Goal: Information Seeking & Learning: Understand process/instructions

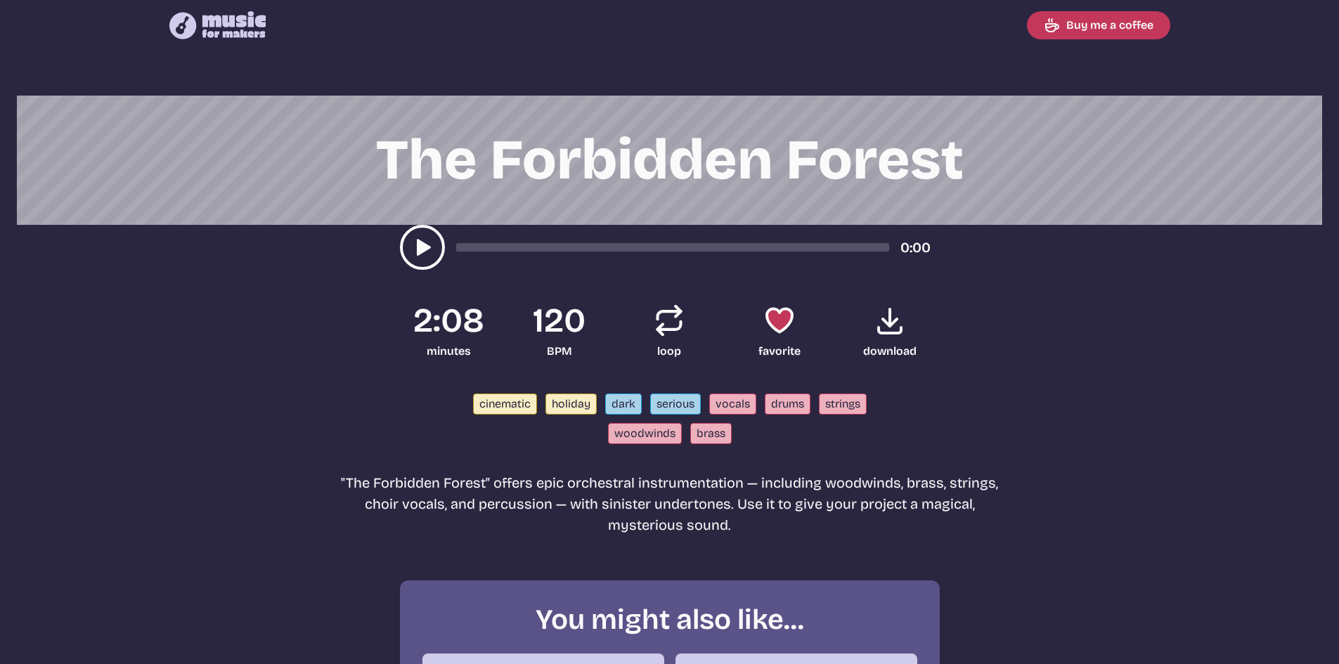
scroll to position [379, 0]
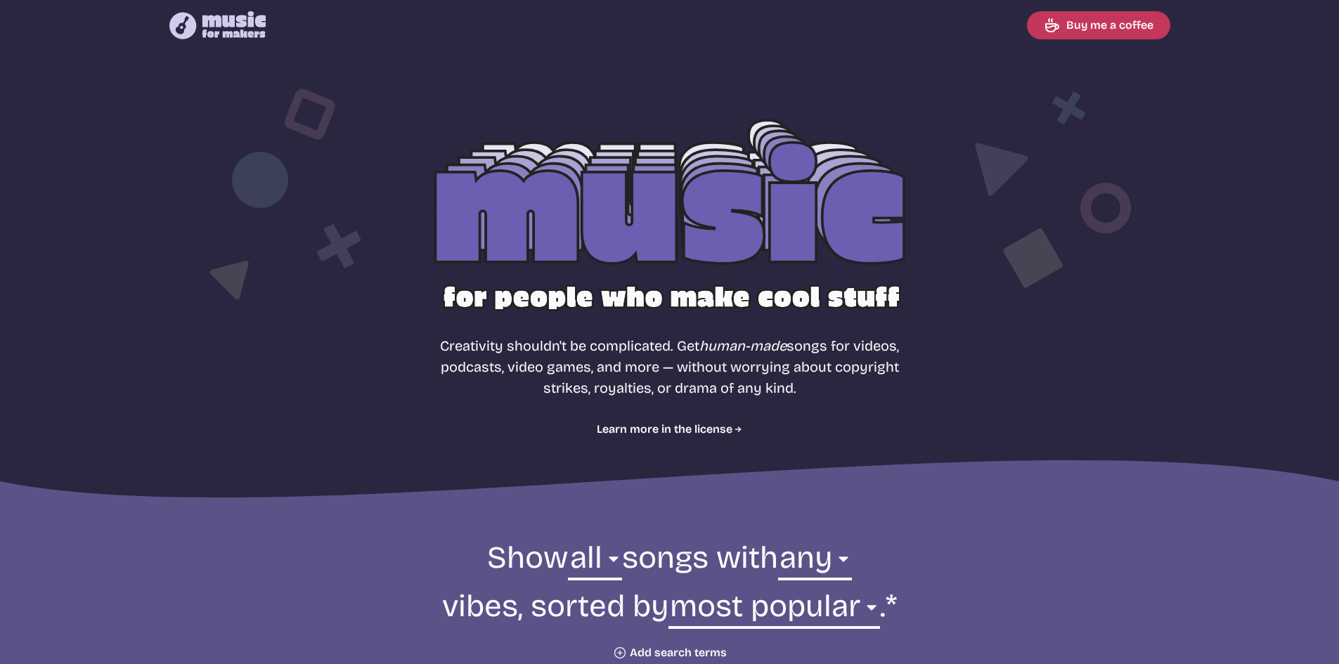
select select "most popular"
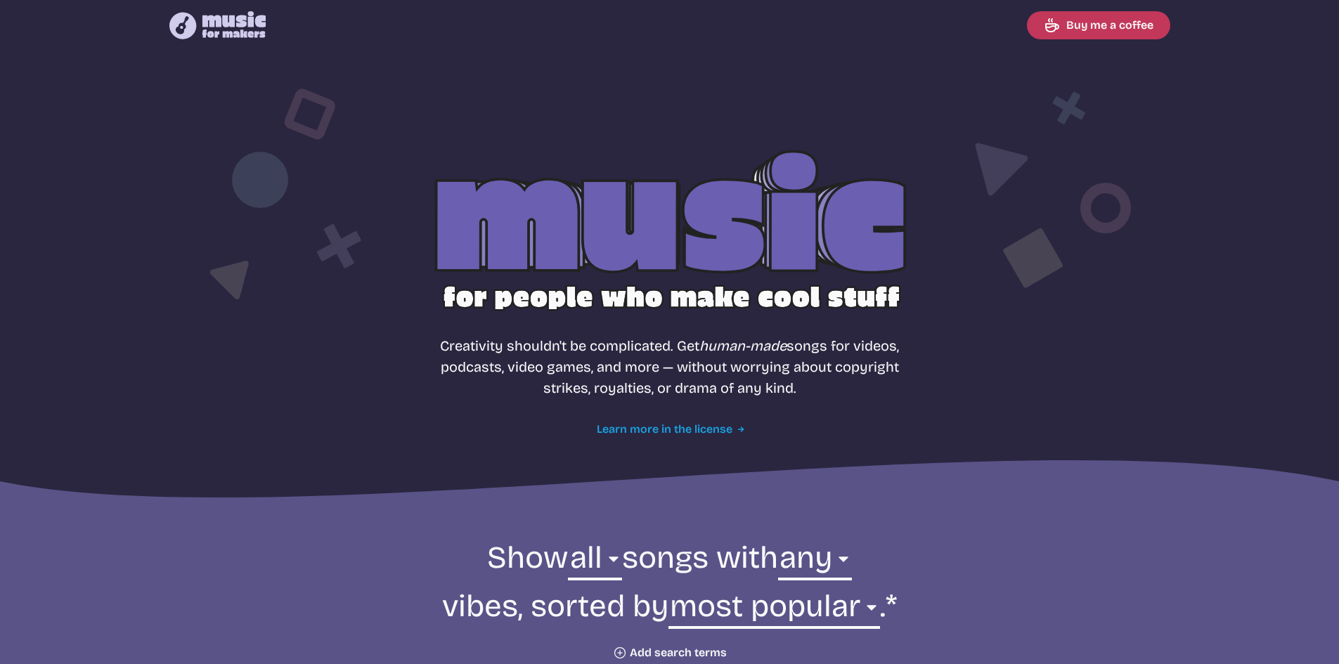
click at [692, 431] on link "Learn more in the license" at bounding box center [669, 429] width 145 height 17
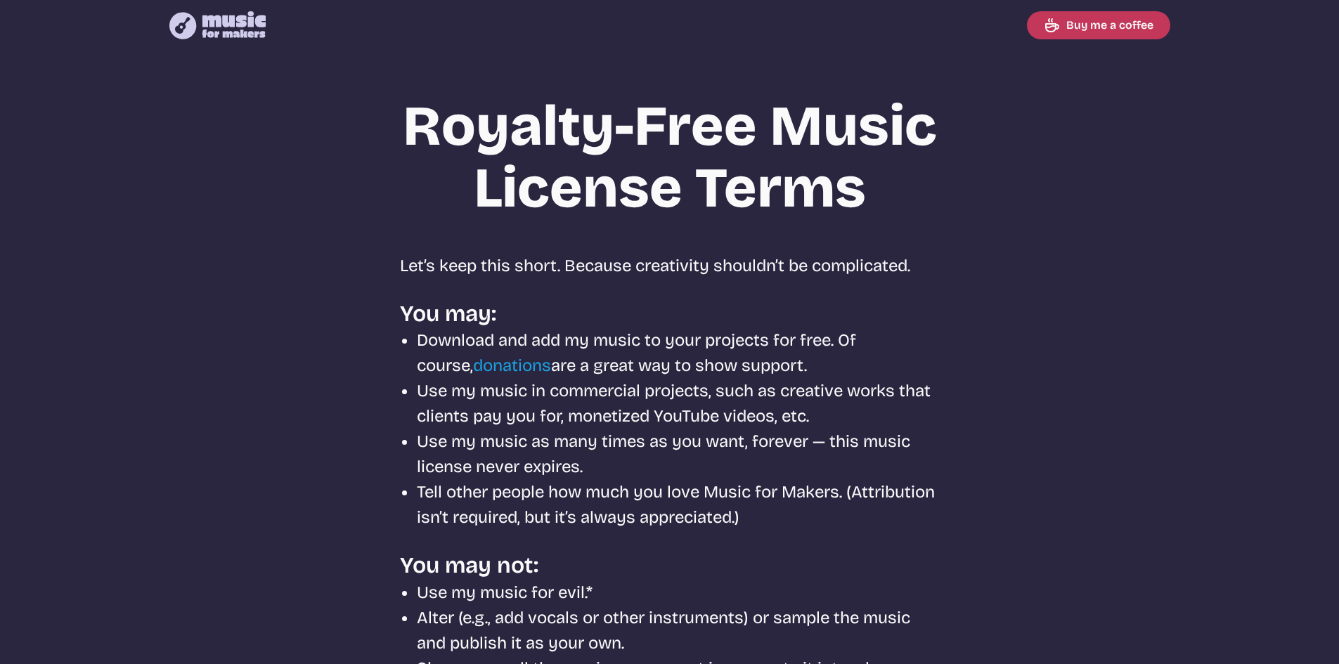
click at [206, 20] on icon at bounding box center [234, 24] width 64 height 27
select select "most popular"
